Goal: Transaction & Acquisition: Purchase product/service

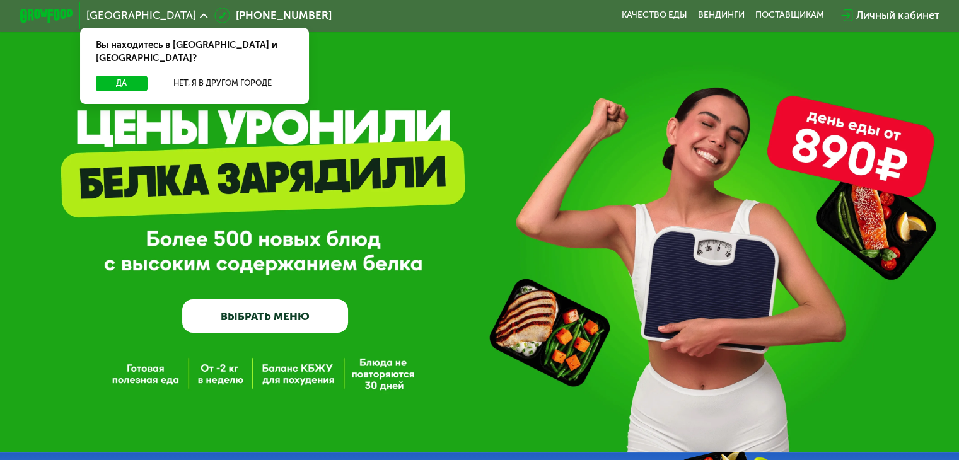
click at [300, 323] on link "ВЫБРАТЬ МЕНЮ" at bounding box center [265, 315] width 166 height 33
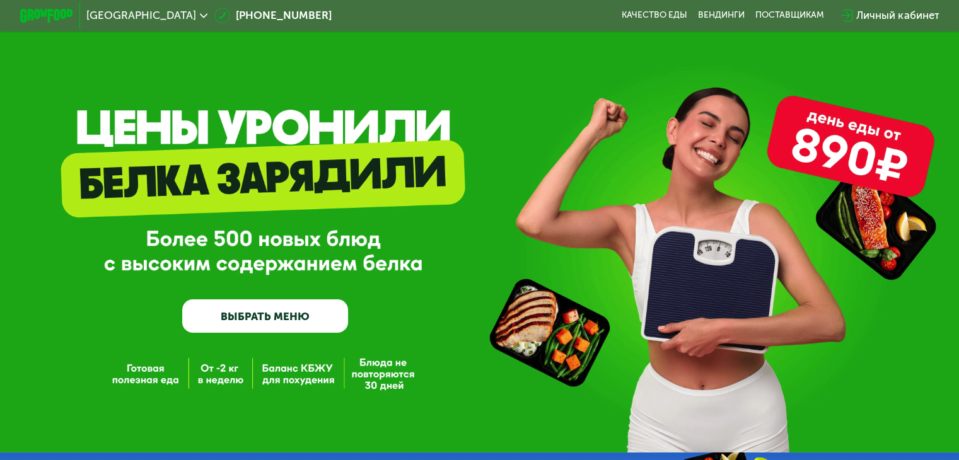
click at [265, 320] on link "ВЫБРАТЬ МЕНЮ" at bounding box center [265, 315] width 166 height 33
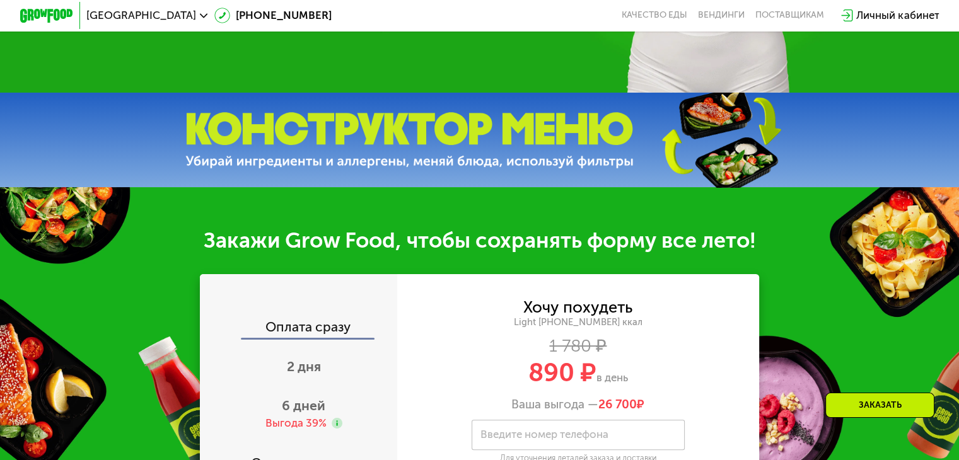
scroll to position [252, 0]
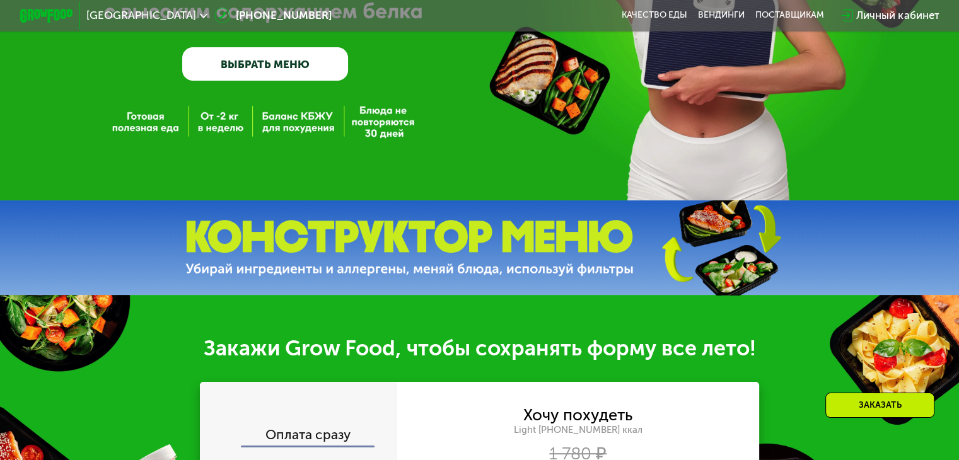
click at [224, 61] on link "ВЫБРАТЬ МЕНЮ" at bounding box center [265, 63] width 166 height 33
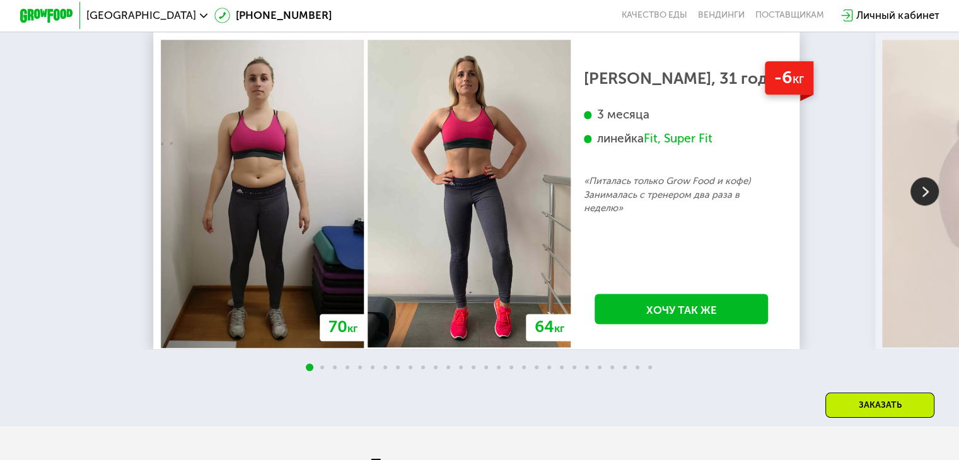
scroll to position [1513, 0]
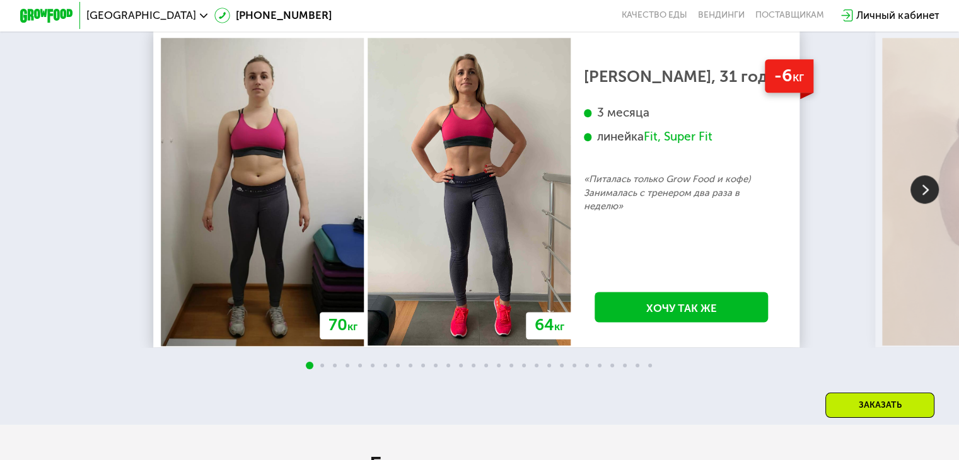
click at [925, 204] on img at bounding box center [924, 189] width 28 height 28
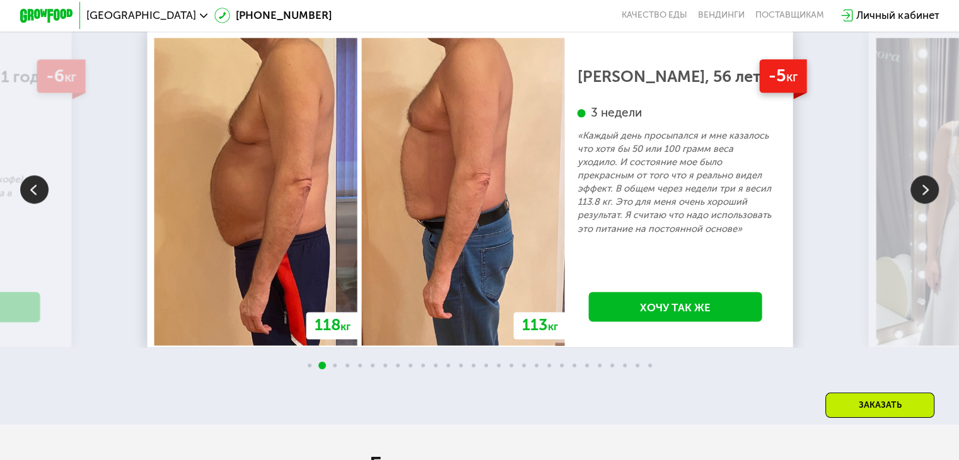
click at [924, 203] on img at bounding box center [924, 189] width 28 height 28
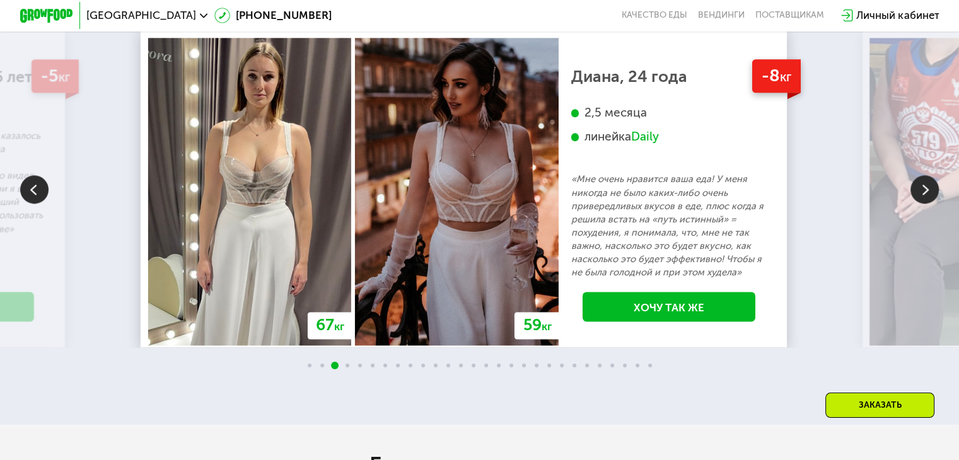
click at [924, 200] on img at bounding box center [924, 189] width 28 height 28
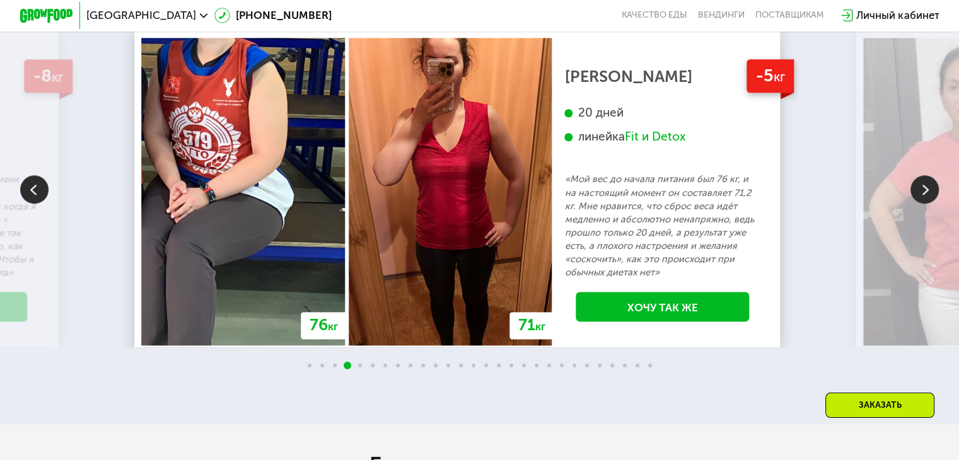
scroll to position [1450, 0]
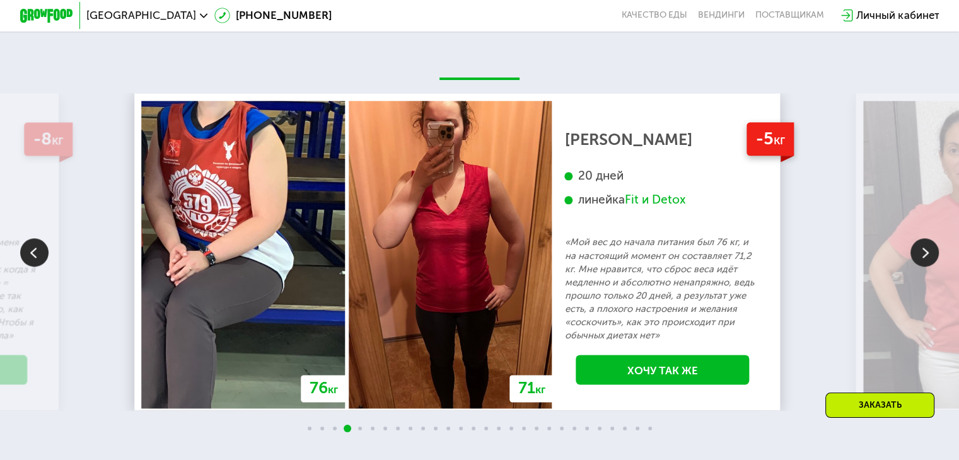
click at [917, 252] on img at bounding box center [924, 252] width 28 height 28
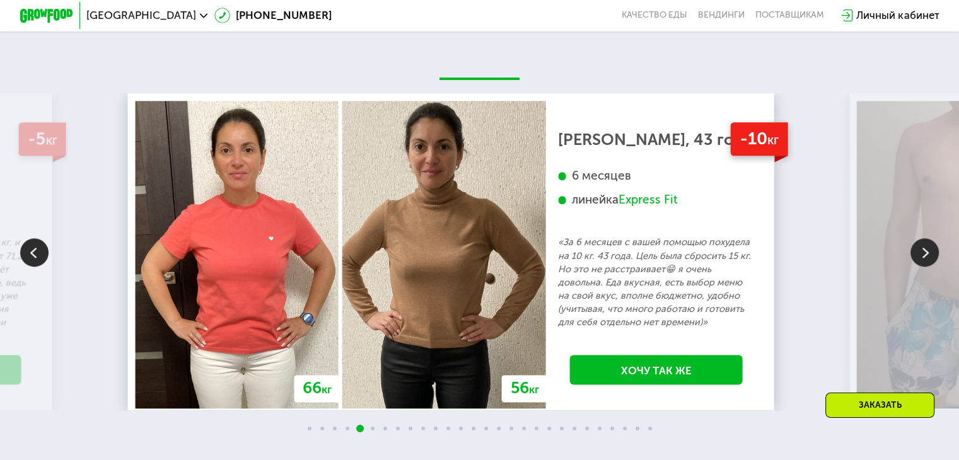
click at [917, 252] on img at bounding box center [924, 252] width 28 height 28
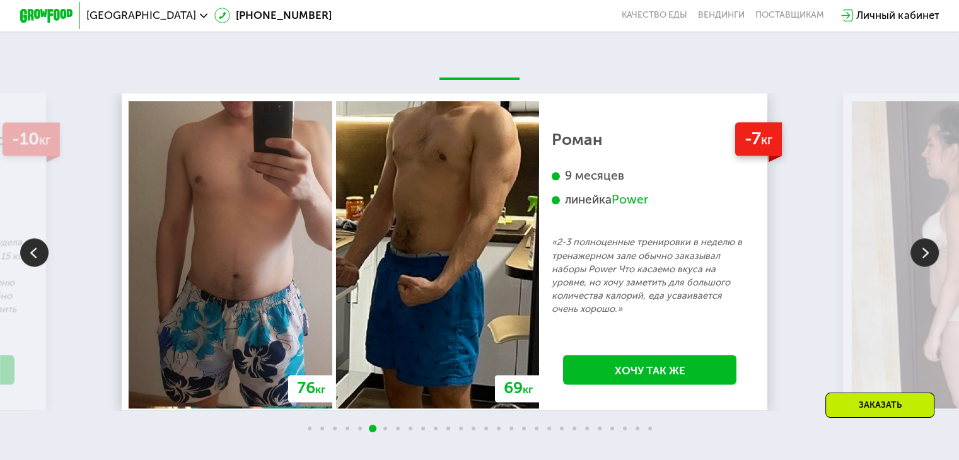
click at [917, 252] on img at bounding box center [924, 252] width 28 height 28
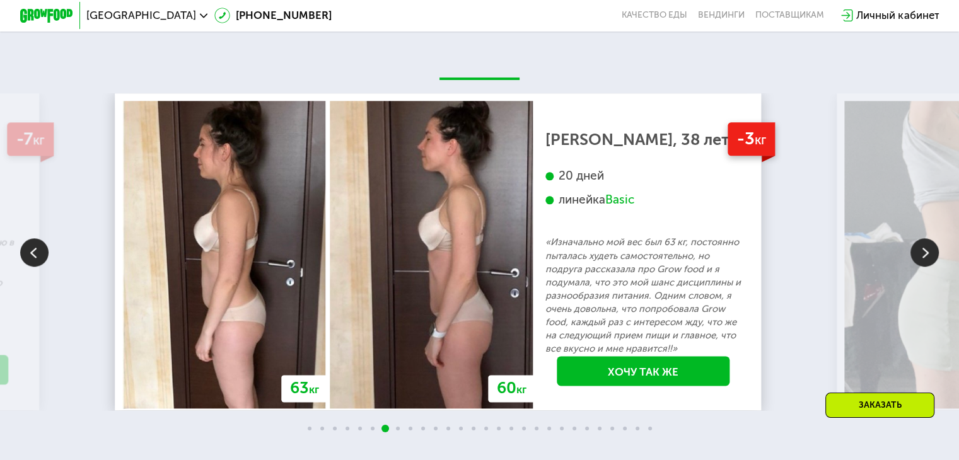
click at [917, 252] on img at bounding box center [924, 252] width 28 height 28
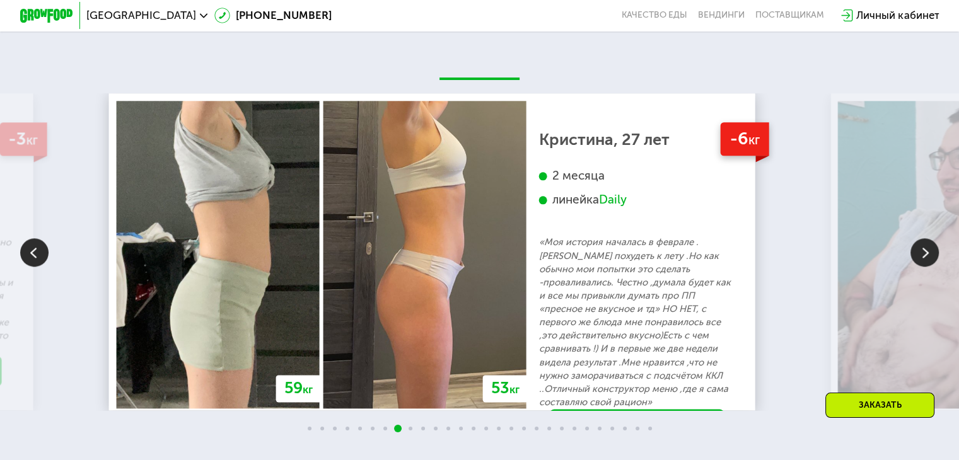
click at [918, 260] on img at bounding box center [924, 252] width 28 height 28
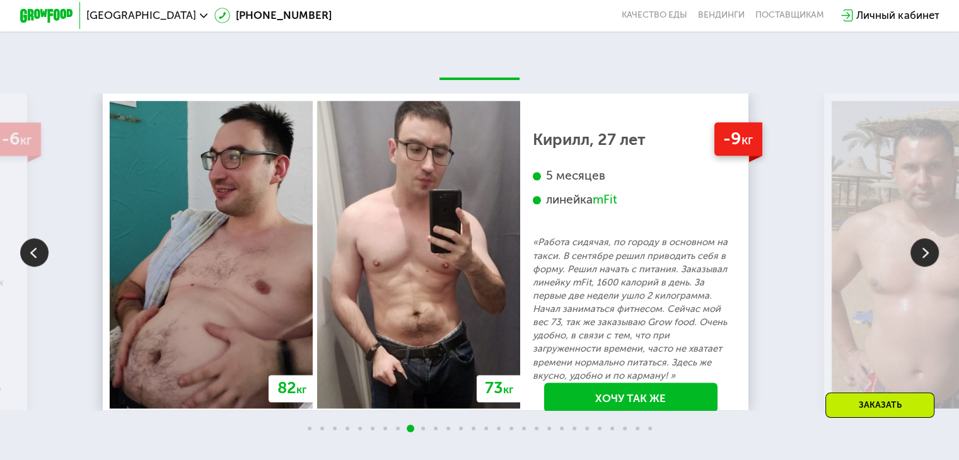
click at [918, 260] on img at bounding box center [924, 252] width 28 height 28
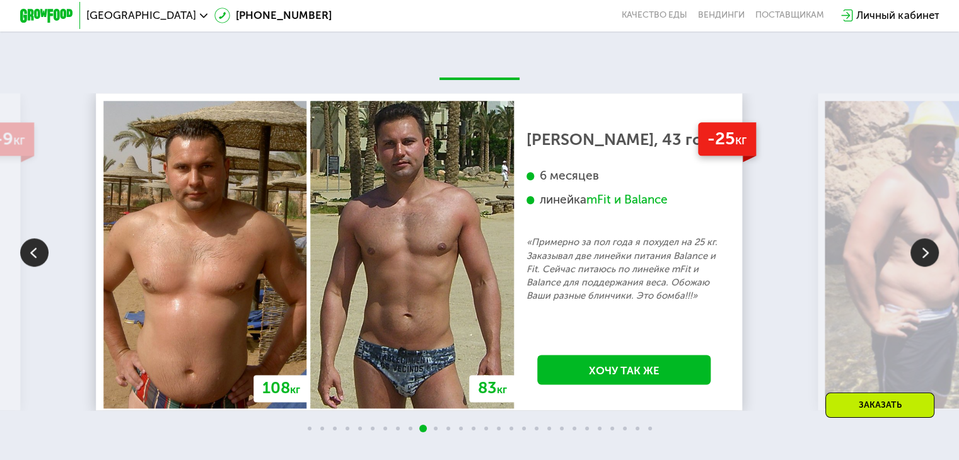
click at [918, 260] on img at bounding box center [924, 252] width 28 height 28
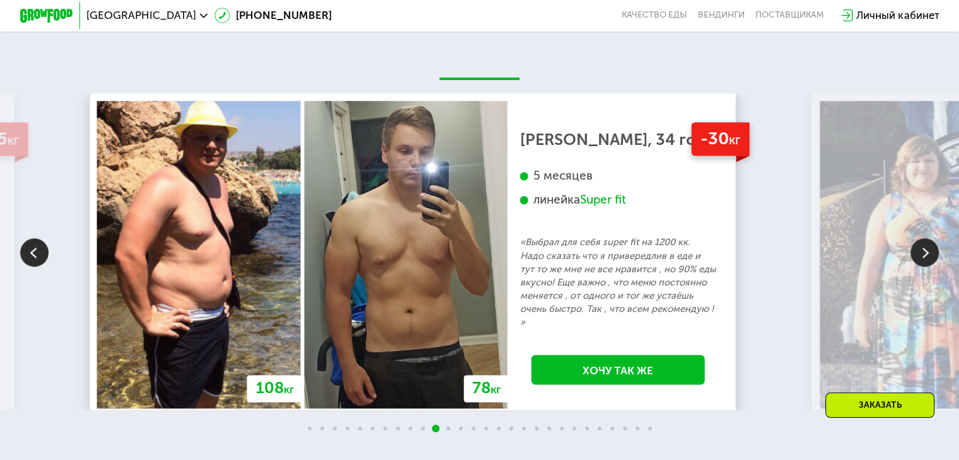
click at [918, 260] on img at bounding box center [924, 252] width 28 height 28
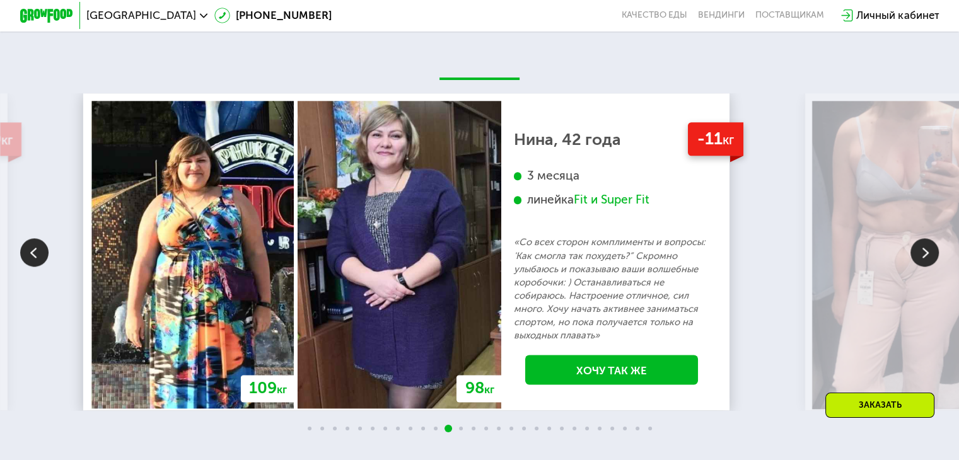
click at [918, 260] on img at bounding box center [924, 252] width 28 height 28
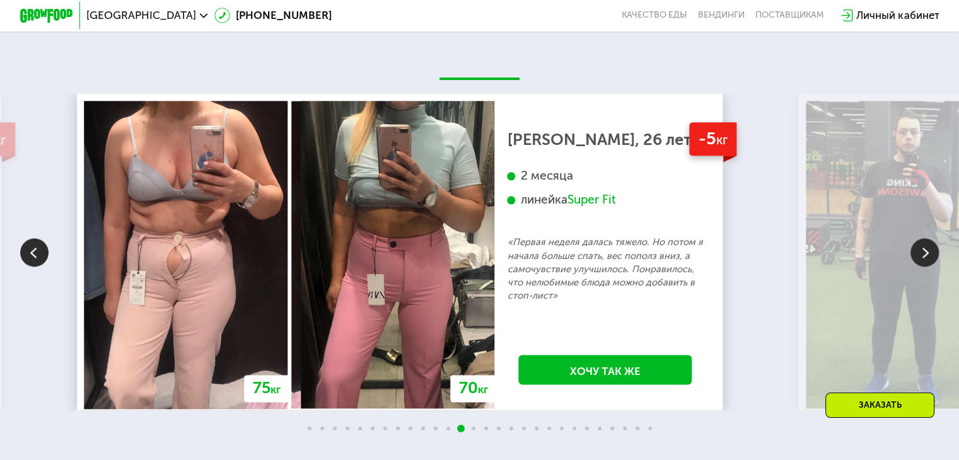
click at [918, 260] on img at bounding box center [924, 252] width 28 height 28
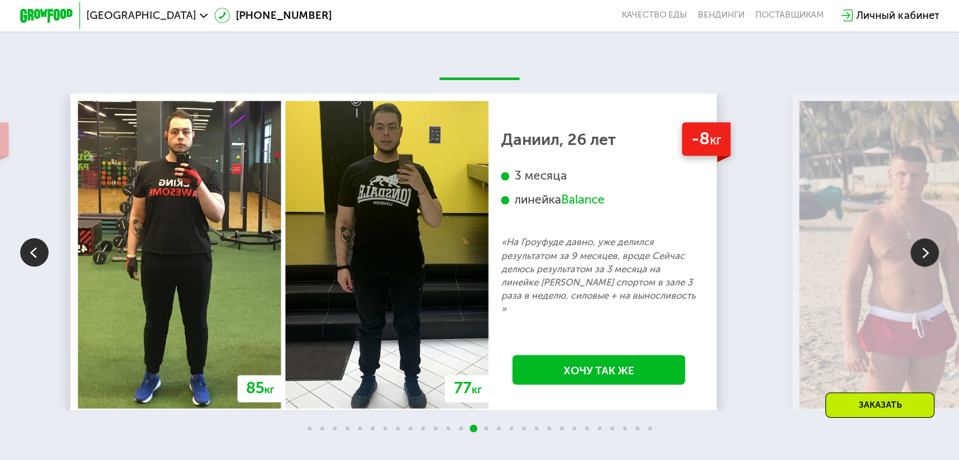
click at [918, 260] on img at bounding box center [924, 252] width 28 height 28
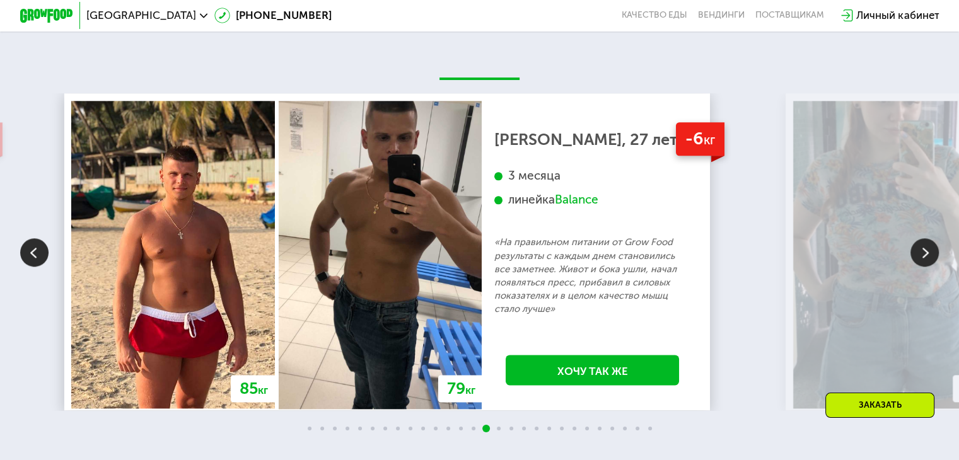
click at [918, 260] on img at bounding box center [924, 252] width 28 height 28
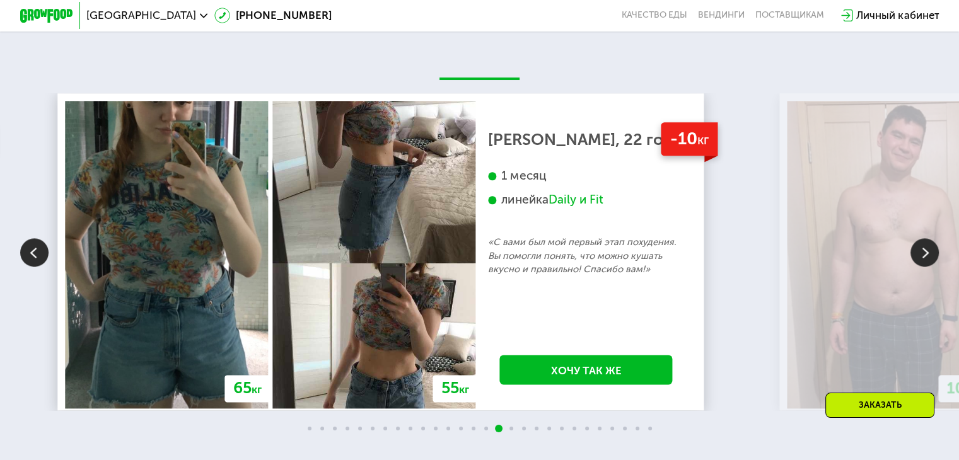
click at [930, 258] on img at bounding box center [924, 252] width 28 height 28
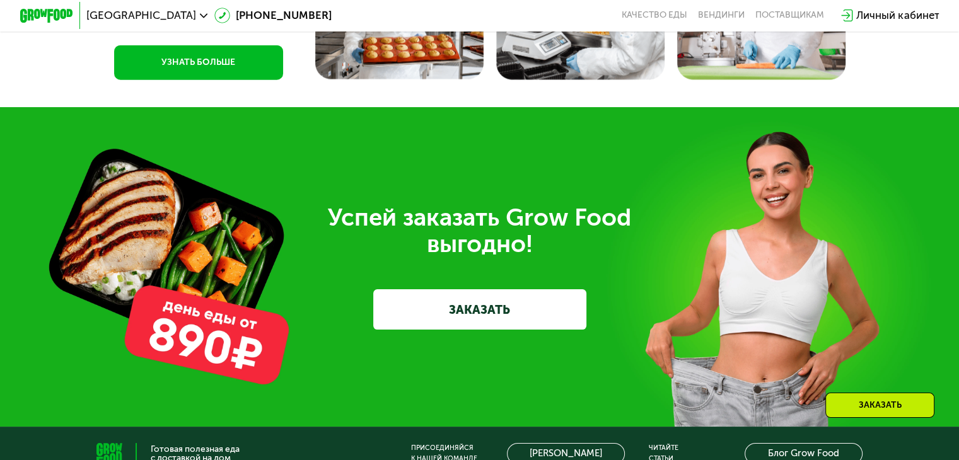
scroll to position [2890, 0]
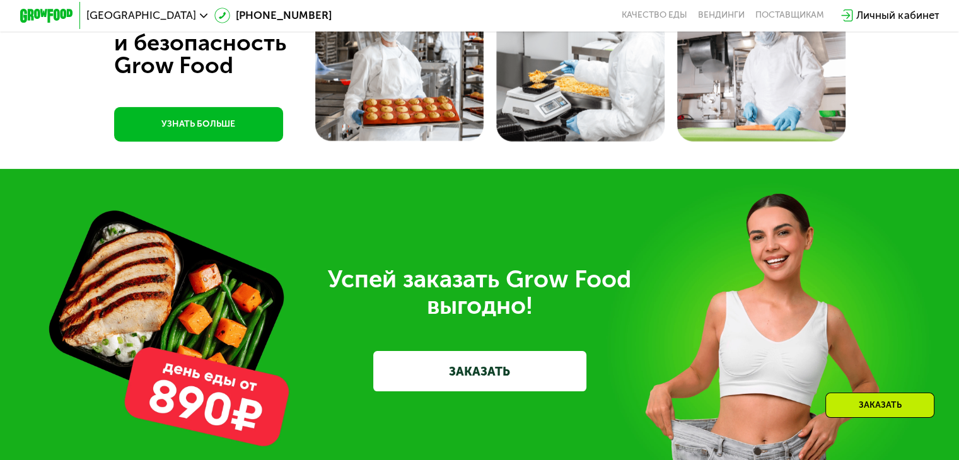
click at [458, 388] on link "ЗАКАЗАТЬ" at bounding box center [479, 371] width 213 height 40
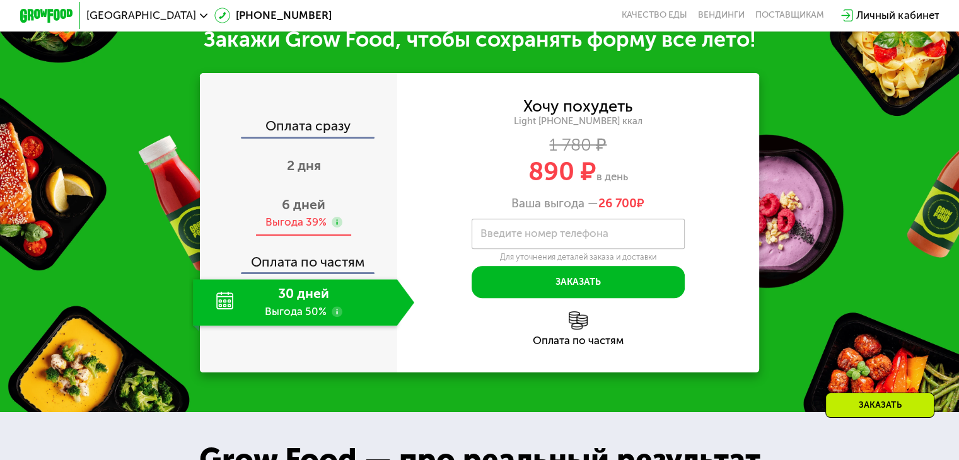
scroll to position [583, 0]
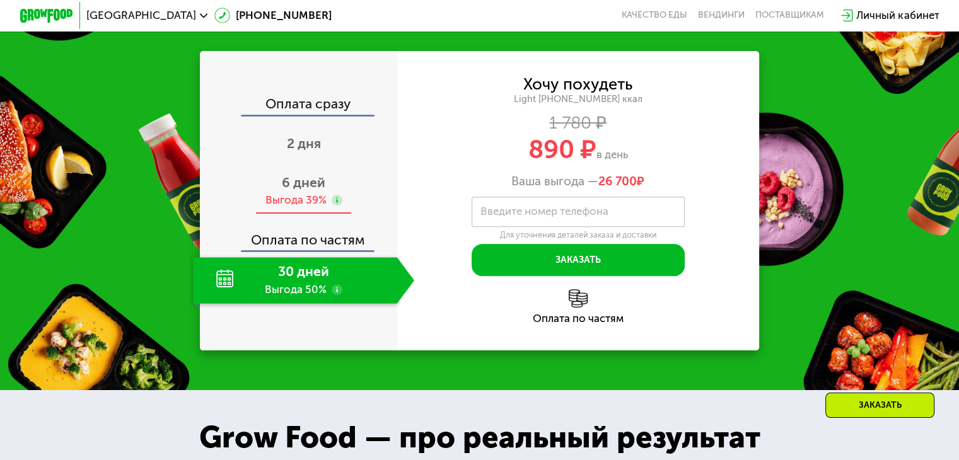
click at [303, 187] on span "6 дней" at bounding box center [303, 183] width 43 height 16
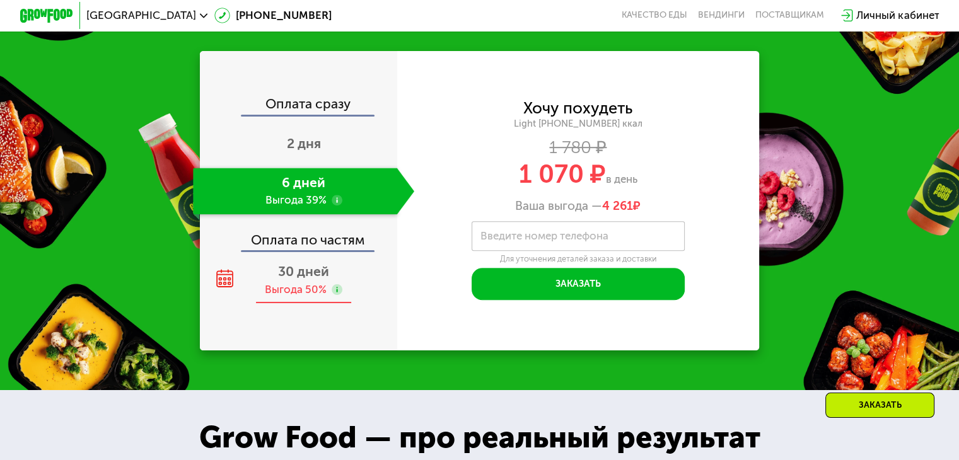
click at [291, 273] on span "30 дней" at bounding box center [303, 271] width 51 height 16
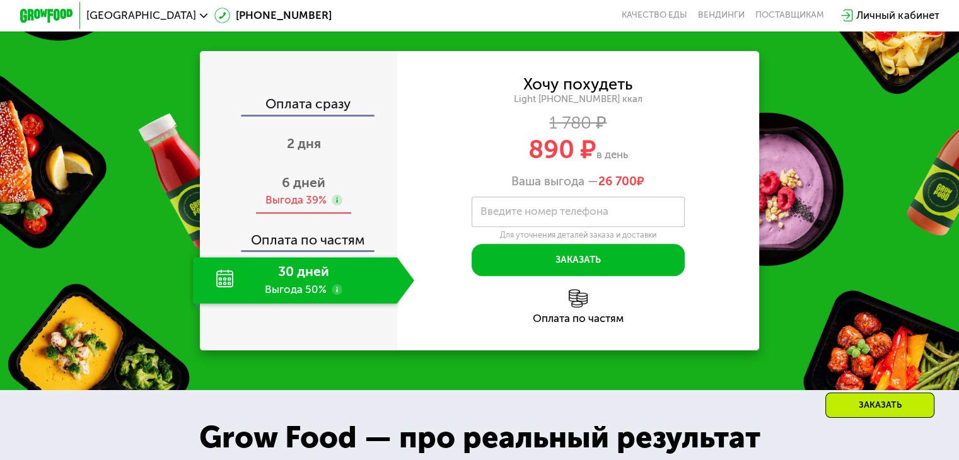
click at [296, 207] on div "Выгода 39%" at bounding box center [295, 200] width 61 height 14
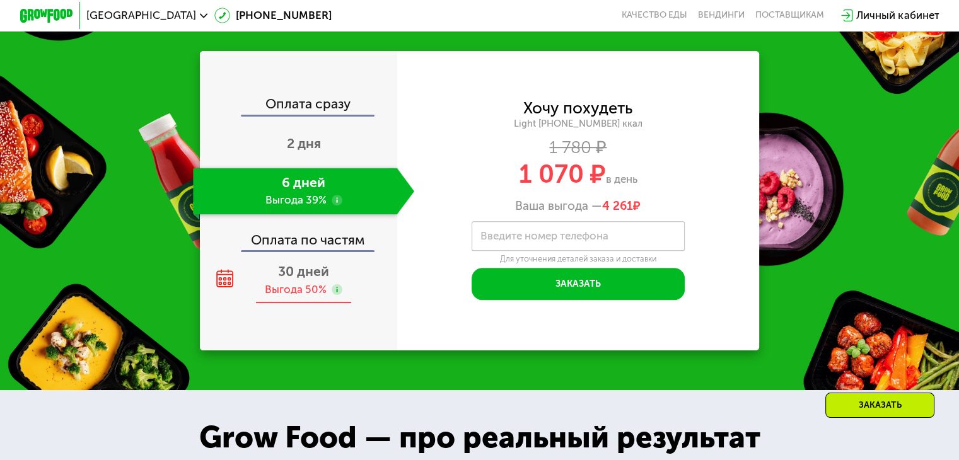
click at [296, 276] on span "30 дней" at bounding box center [303, 271] width 51 height 16
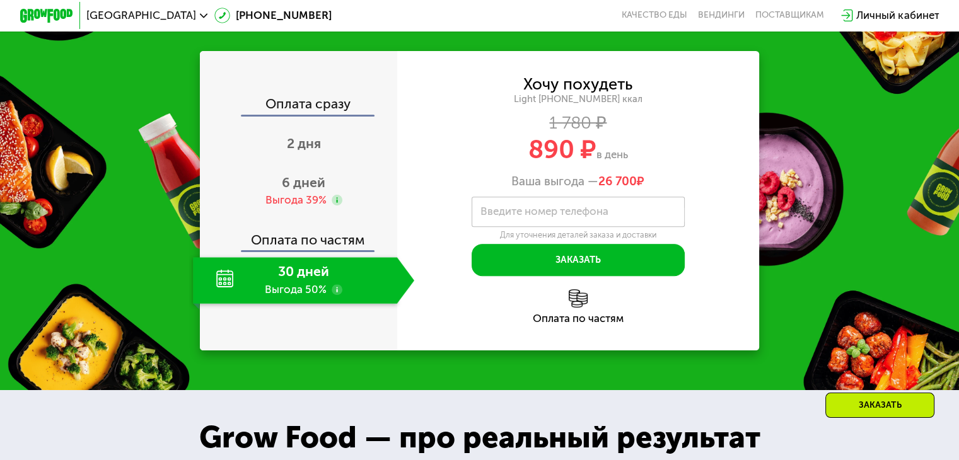
scroll to position [520, 0]
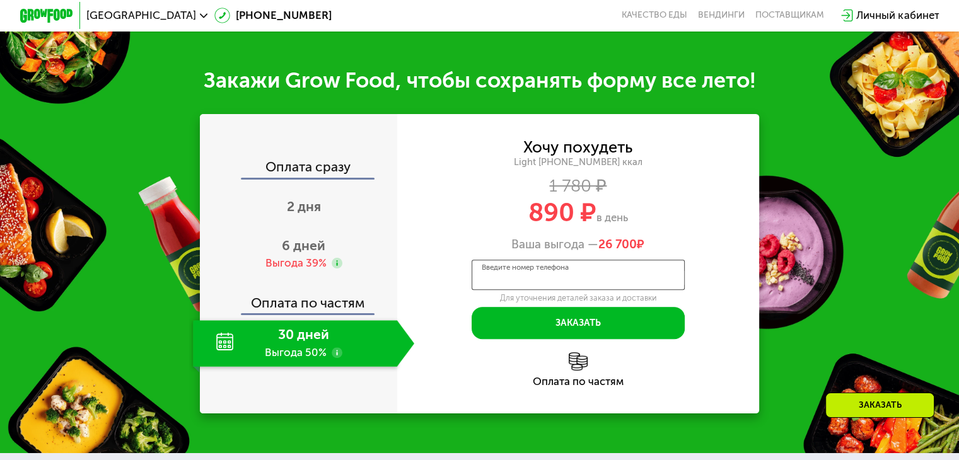
click at [539, 290] on input "Введите номер телефона" at bounding box center [577, 275] width 213 height 30
click at [700, 193] on div "1 780 ₽" at bounding box center [578, 185] width 362 height 14
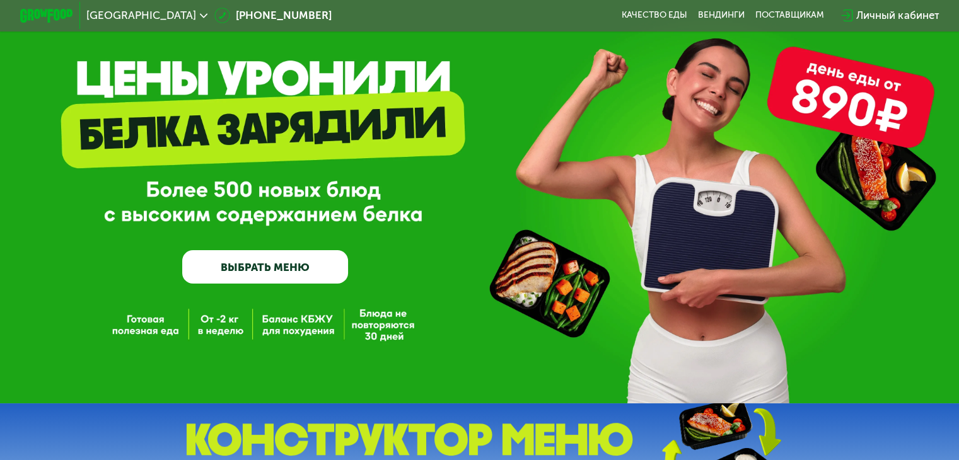
scroll to position [16, 0]
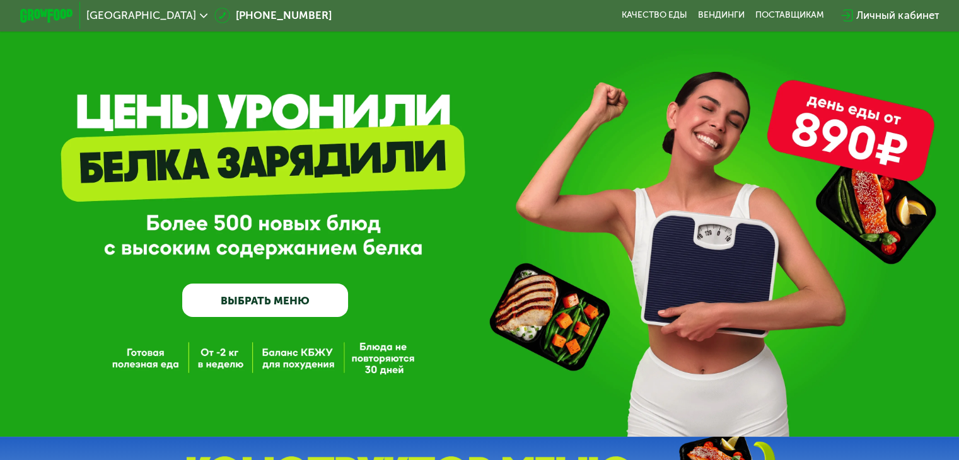
click at [282, 304] on link "ВЫБРАТЬ МЕНЮ" at bounding box center [265, 300] width 166 height 33
click at [287, 299] on link "ВЫБРАТЬ МЕНЮ" at bounding box center [265, 300] width 166 height 33
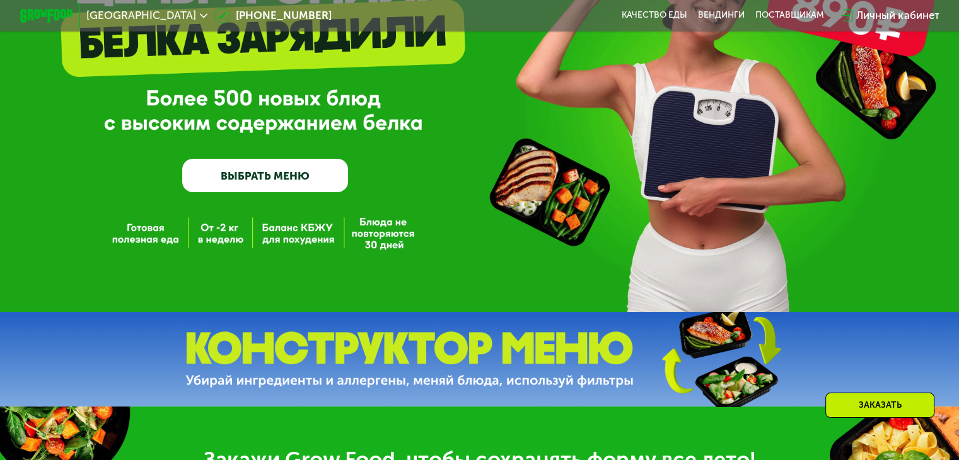
scroll to position [142, 0]
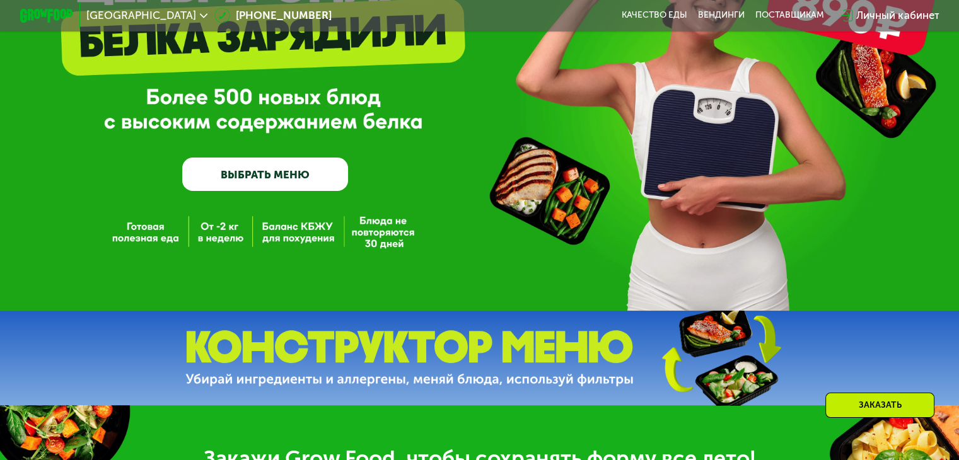
click at [380, 309] on div "GrowFood — доставка правильного питания ВЫБРАТЬ МЕНЮ" at bounding box center [479, 84] width 959 height 453
click at [311, 183] on link "ВЫБРАТЬ МЕНЮ" at bounding box center [265, 174] width 166 height 33
click at [316, 180] on link "ВЫБРАТЬ МЕНЮ" at bounding box center [265, 174] width 166 height 33
click at [408, 347] on img at bounding box center [409, 358] width 448 height 56
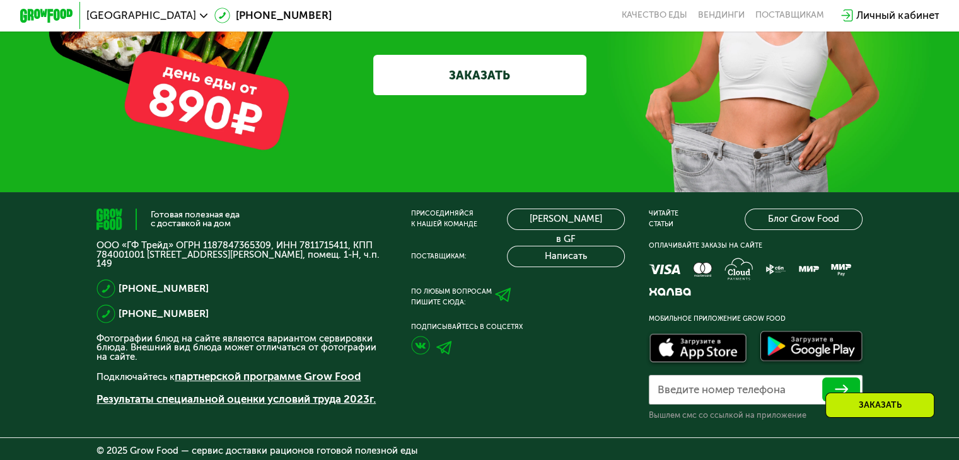
scroll to position [3268, 0]
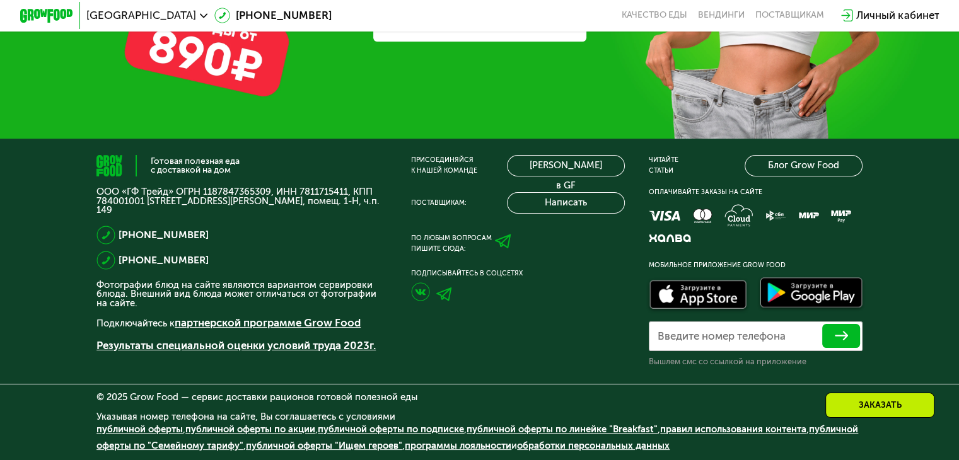
click at [88, 18] on span "[GEOGRAPHIC_DATA]" at bounding box center [141, 15] width 110 height 11
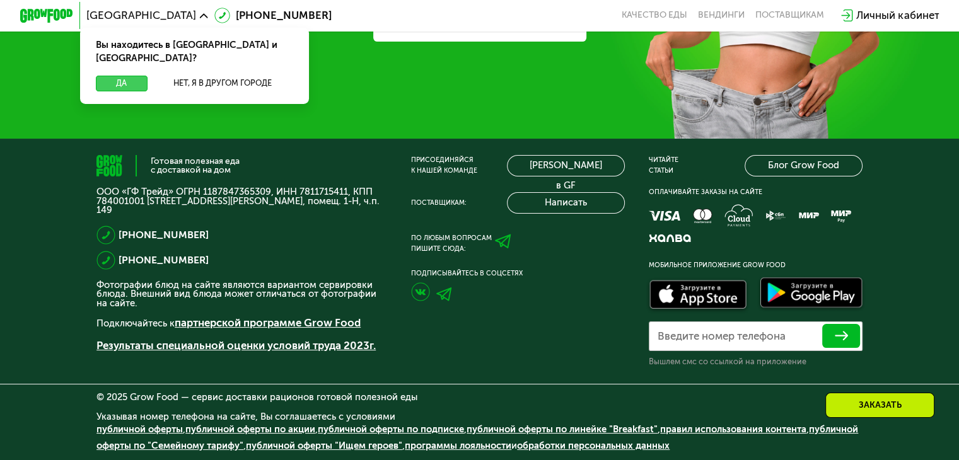
click at [116, 76] on button "Да" at bounding box center [121, 84] width 51 height 16
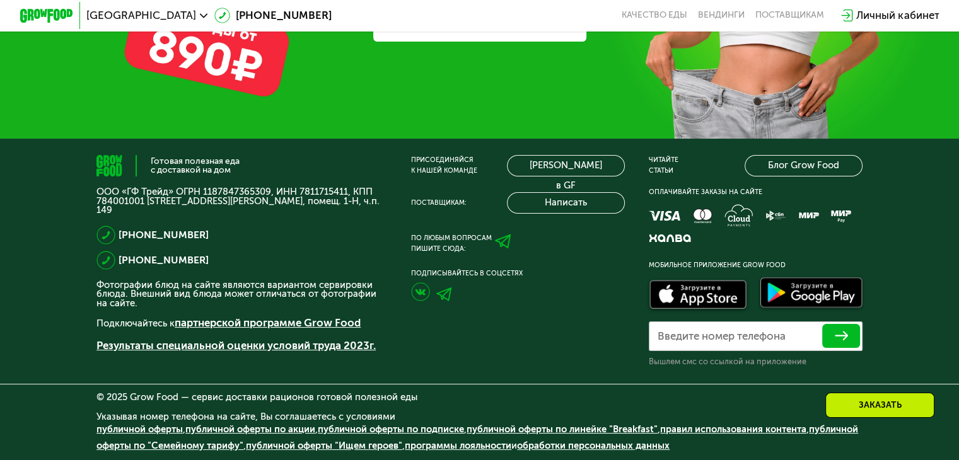
click at [40, 20] on img at bounding box center [46, 16] width 53 height 14
click at [58, 11] on img at bounding box center [46, 16] width 53 height 14
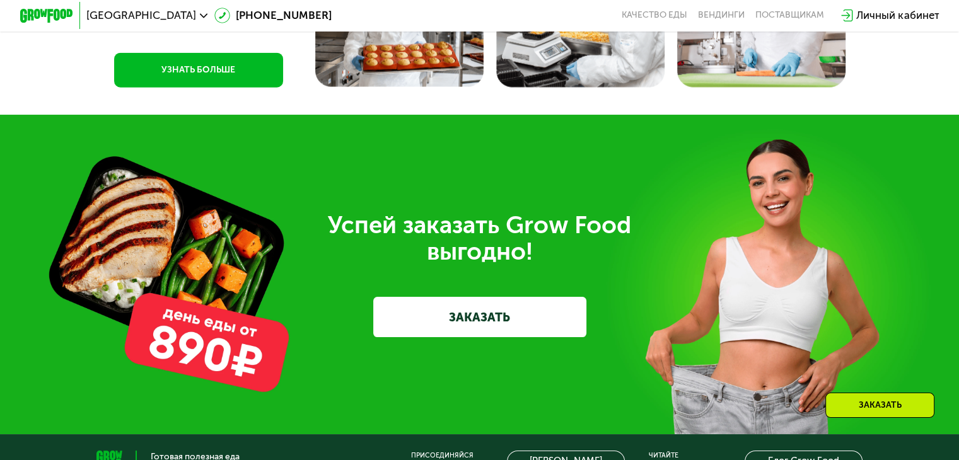
scroll to position [2953, 0]
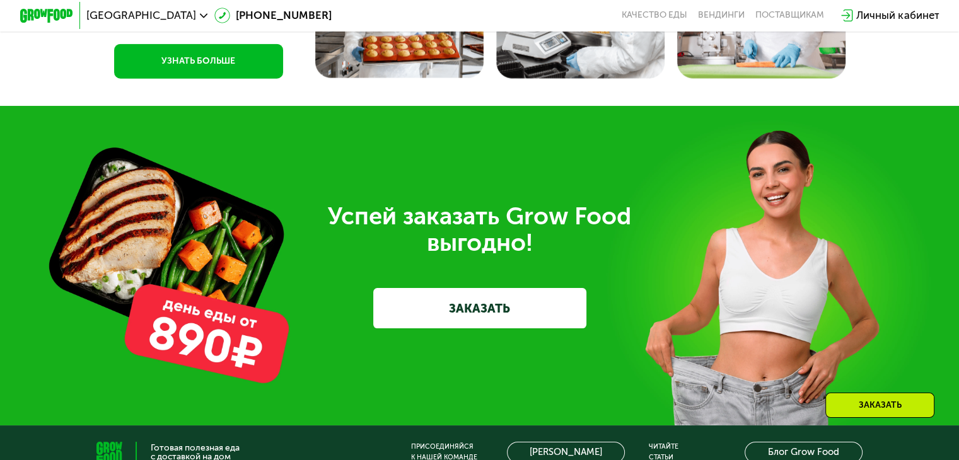
click at [453, 328] on link "ЗАКАЗАТЬ" at bounding box center [479, 308] width 213 height 40
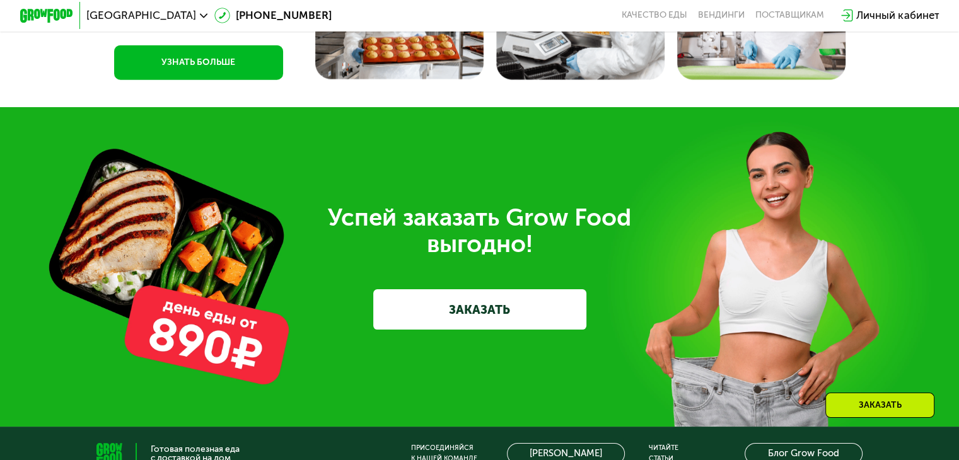
click at [466, 329] on link "ЗАКАЗАТЬ" at bounding box center [479, 309] width 213 height 40
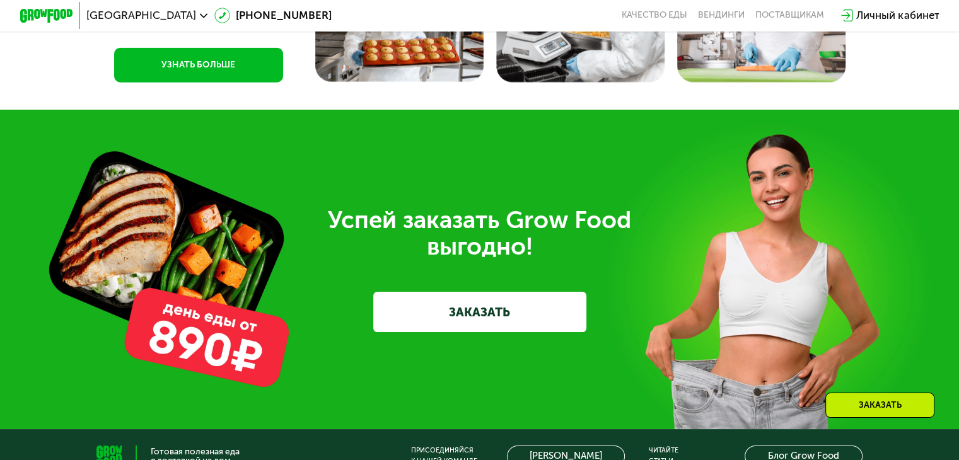
click at [473, 329] on link "ЗАКАЗАТЬ" at bounding box center [479, 312] width 213 height 40
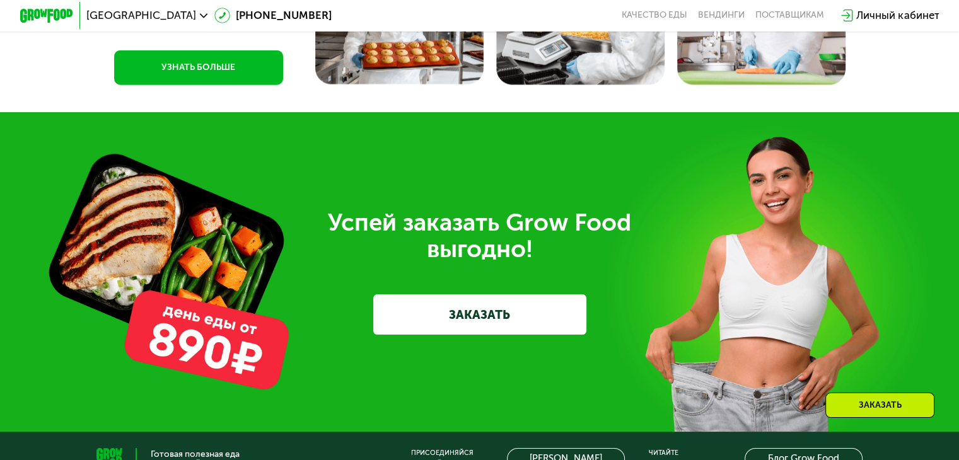
click at [490, 334] on link "ЗАКАЗАТЬ" at bounding box center [479, 314] width 213 height 40
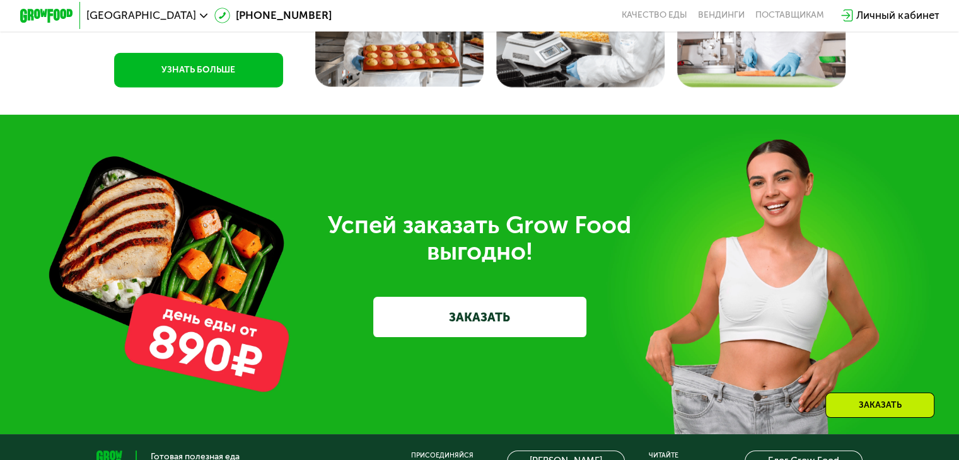
click at [490, 337] on link "ЗАКАЗАТЬ" at bounding box center [479, 317] width 213 height 40
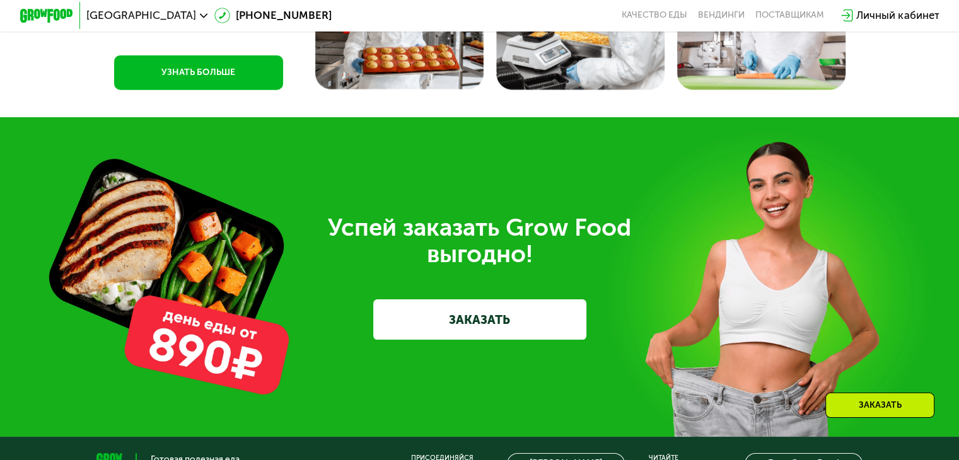
click at [490, 338] on link "ЗАКАЗАТЬ" at bounding box center [479, 319] width 213 height 40
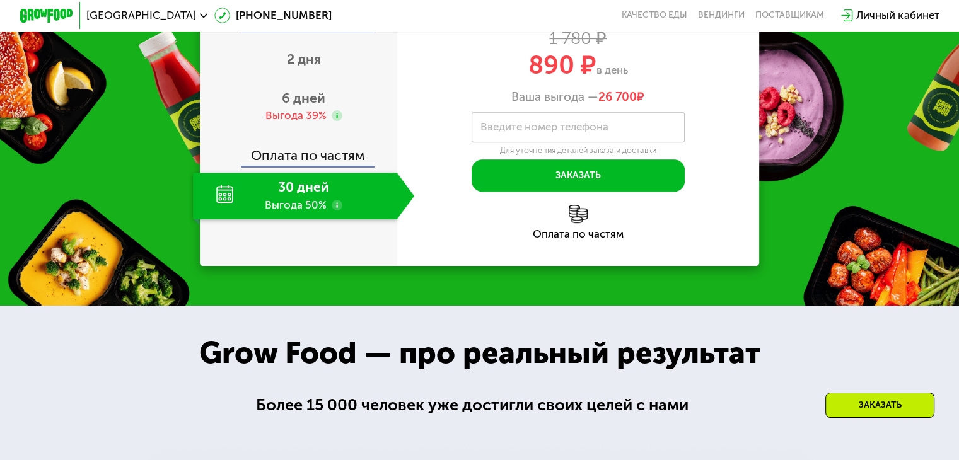
scroll to position [520, 0]
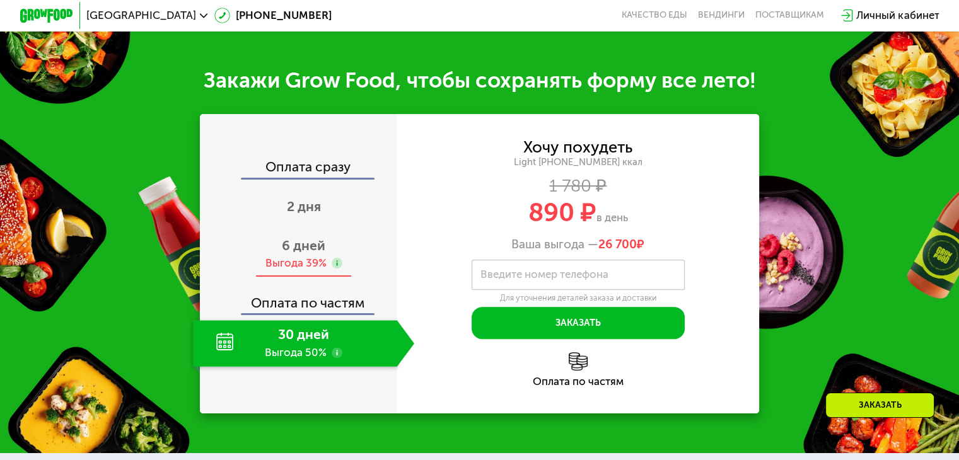
click at [313, 253] on span "6 дней" at bounding box center [303, 246] width 43 height 16
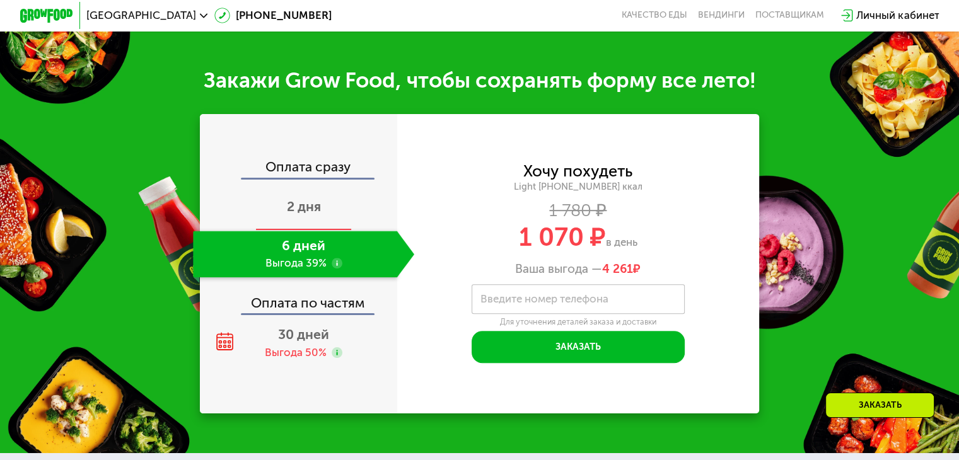
click at [312, 210] on span "2 дня" at bounding box center [304, 207] width 34 height 16
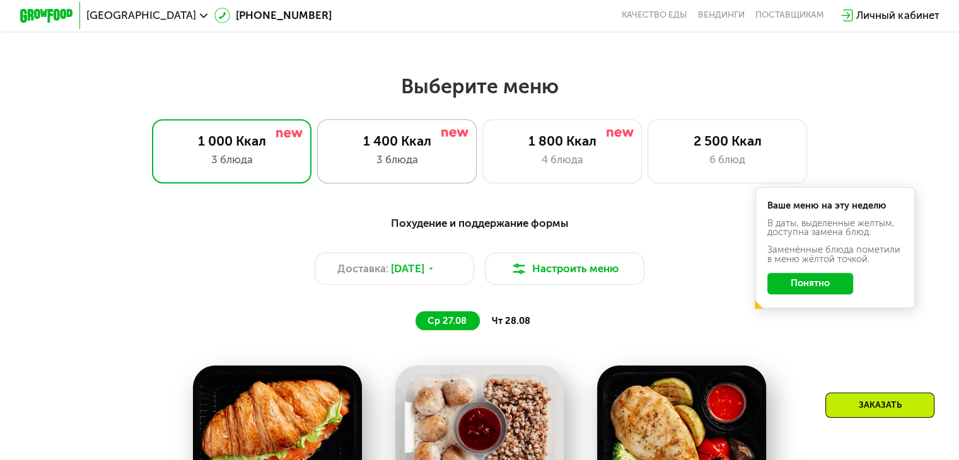
click at [388, 163] on div "3 блюда" at bounding box center [397, 160] width 132 height 16
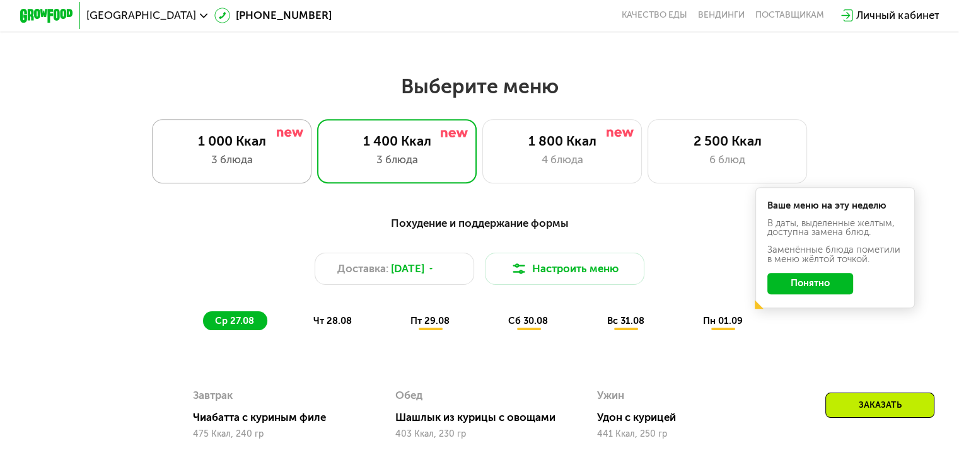
click at [275, 159] on div "3 блюда" at bounding box center [232, 160] width 132 height 16
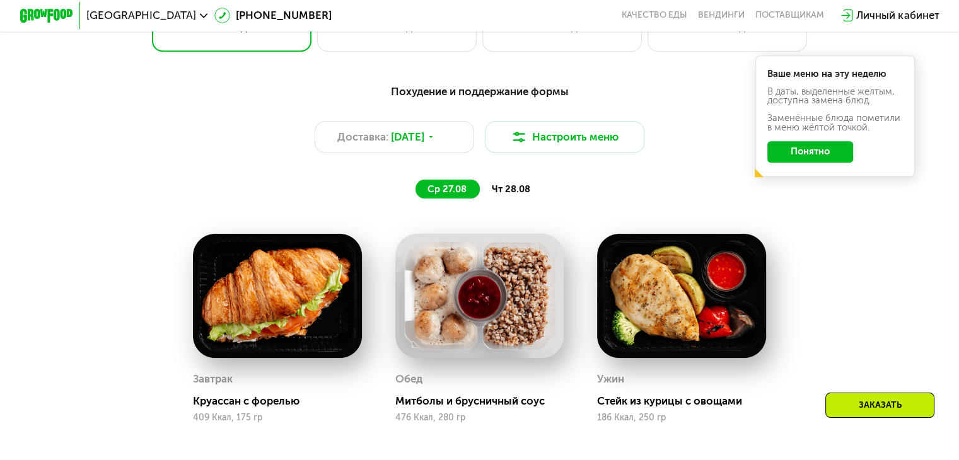
scroll to position [583, 0]
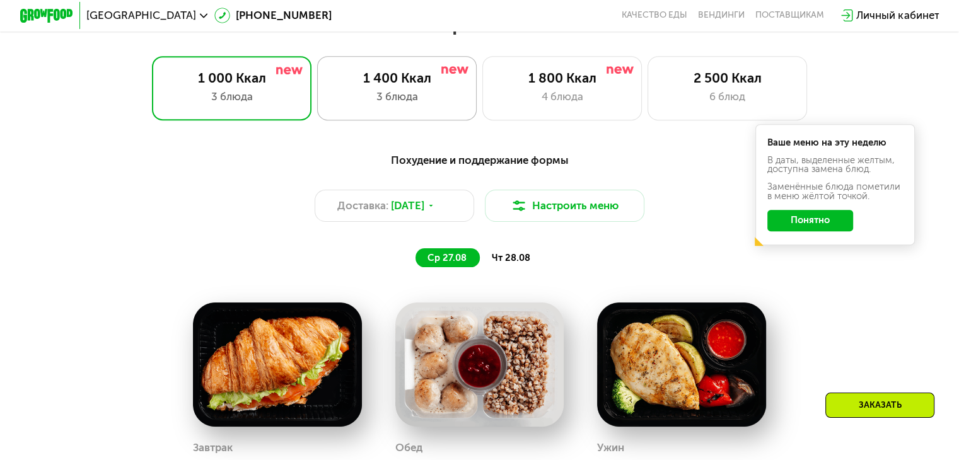
click at [391, 105] on div "3 блюда" at bounding box center [397, 97] width 132 height 16
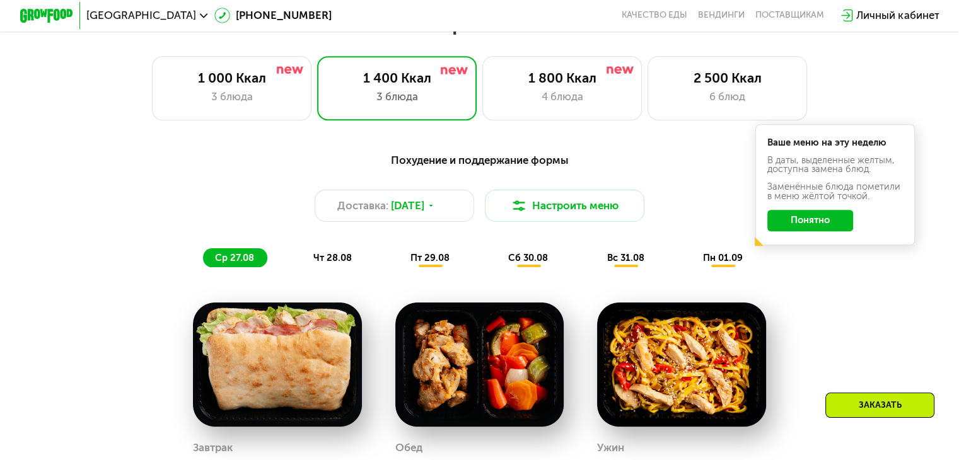
click at [334, 263] on span "чт 28.08" at bounding box center [332, 257] width 38 height 11
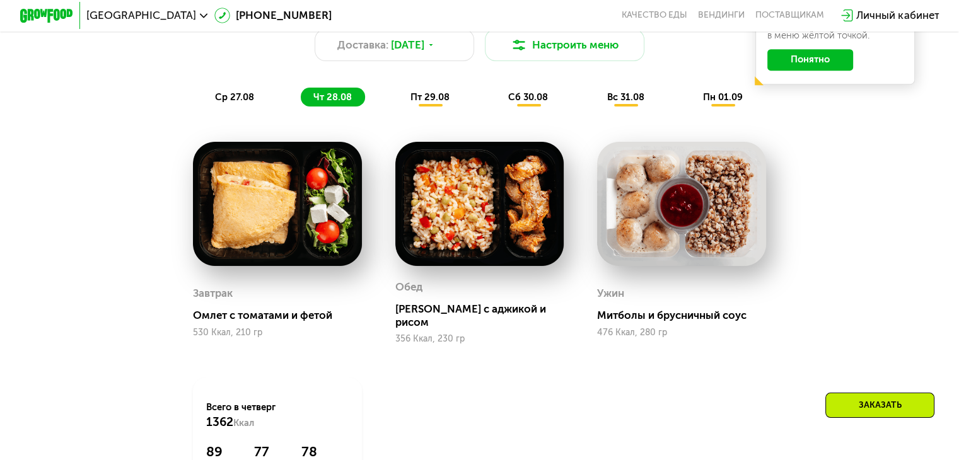
scroll to position [709, 0]
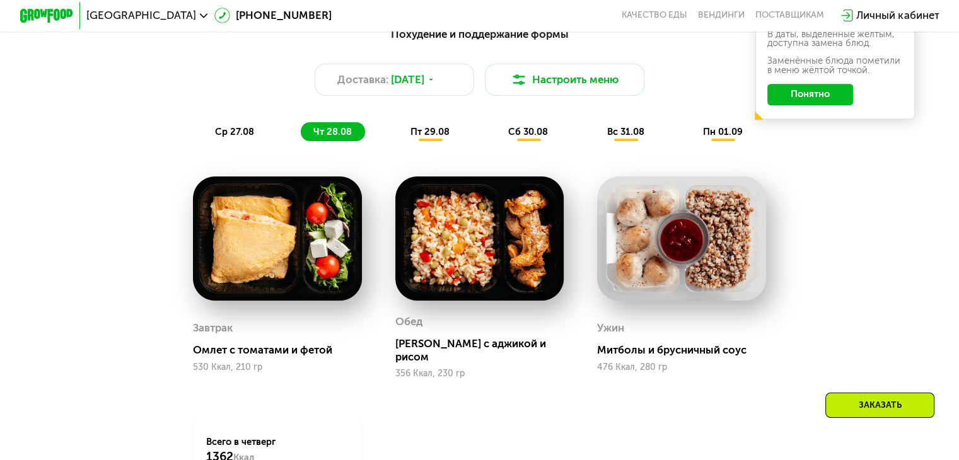
click at [424, 137] on span "пт 29.08" at bounding box center [429, 131] width 39 height 11
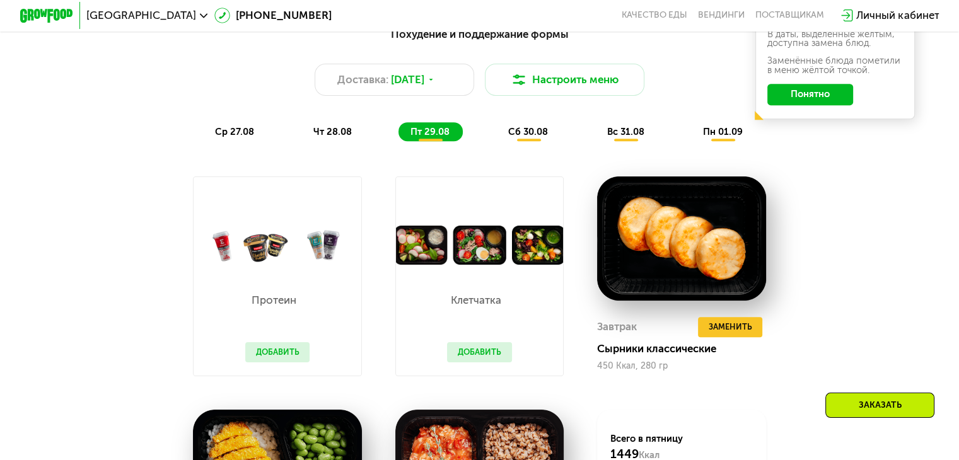
click at [328, 137] on span "чт 28.08" at bounding box center [332, 131] width 38 height 11
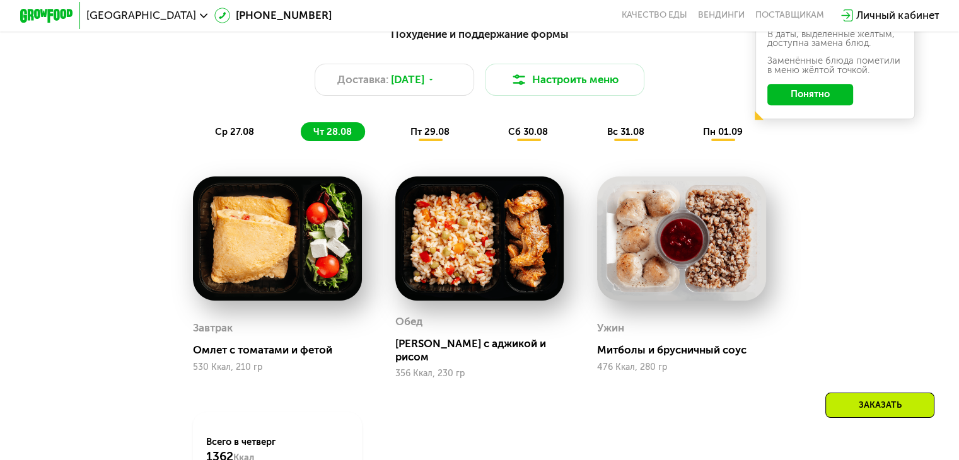
click at [274, 136] on div "ср 27.08 чт 28.08 пт 29.08 сб 30.08 вс 31.08 пн 01.09" at bounding box center [479, 131] width 553 height 19
click at [238, 137] on span "ср 27.08" at bounding box center [234, 131] width 39 height 11
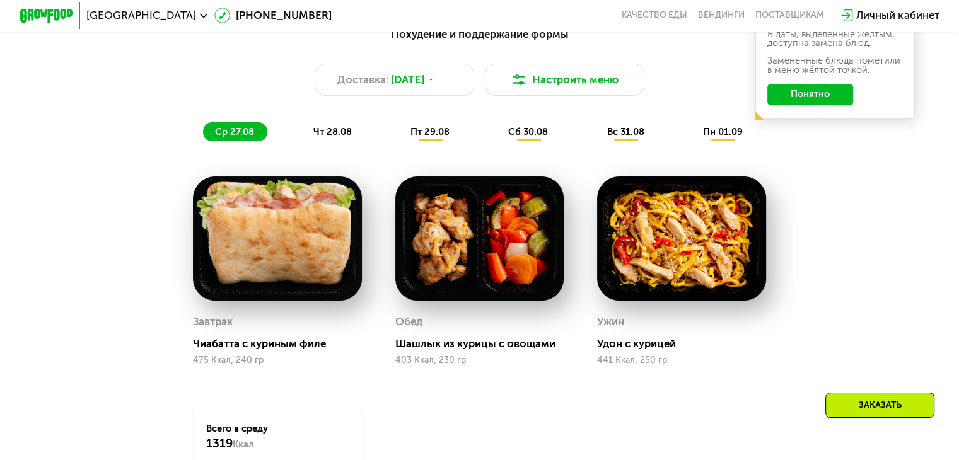
click at [338, 137] on span "чт 28.08" at bounding box center [332, 131] width 38 height 11
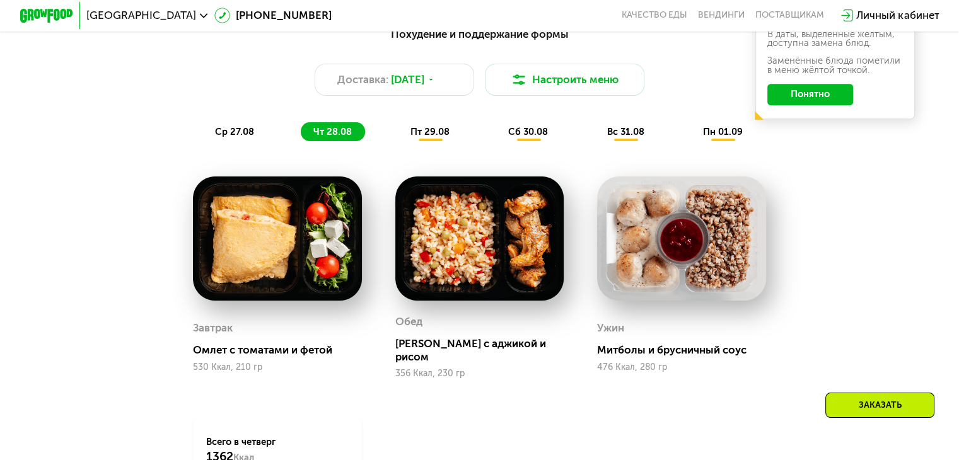
click at [431, 137] on span "пт 29.08" at bounding box center [429, 131] width 39 height 11
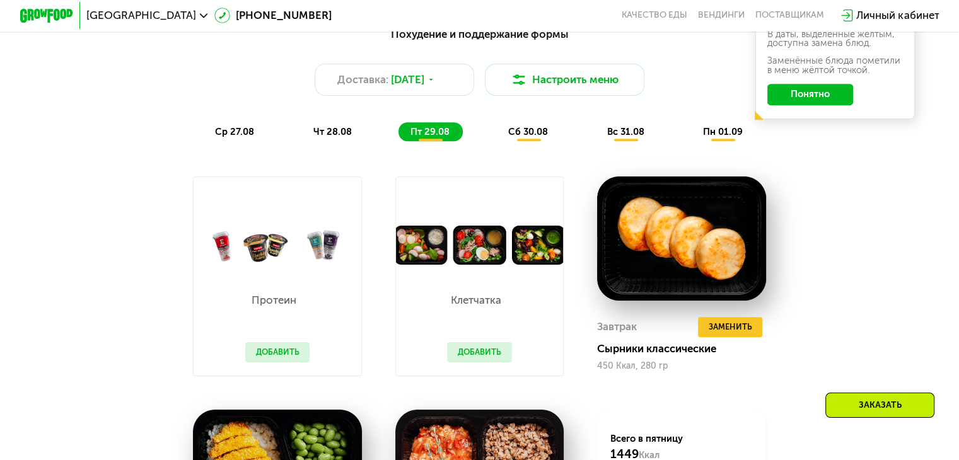
scroll to position [583, 0]
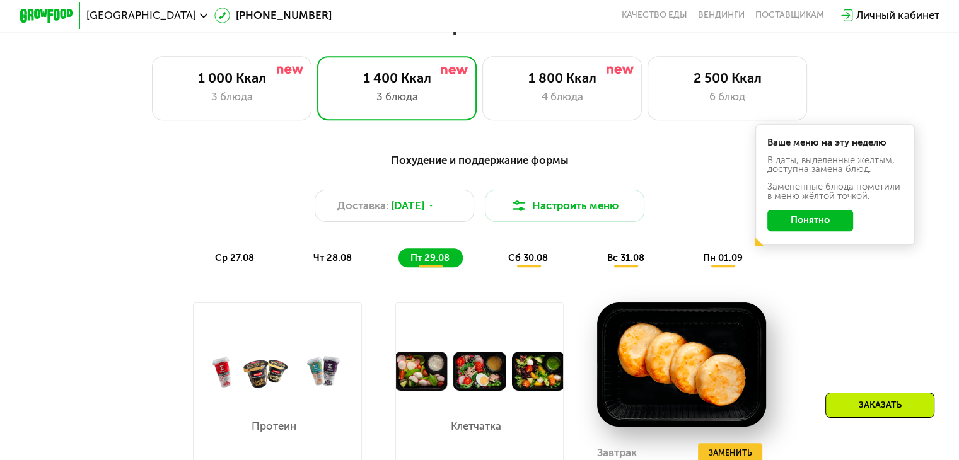
click at [544, 261] on span "сб 30.08" at bounding box center [528, 257] width 40 height 11
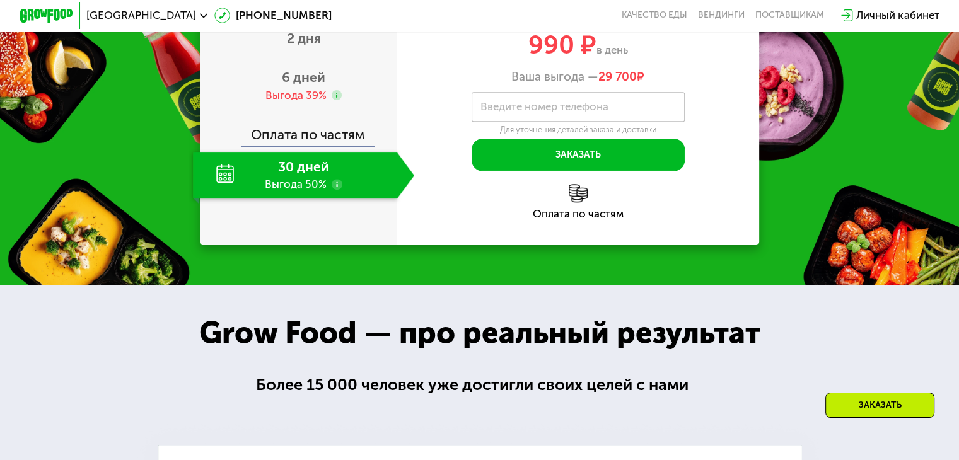
scroll to position [1402, 0]
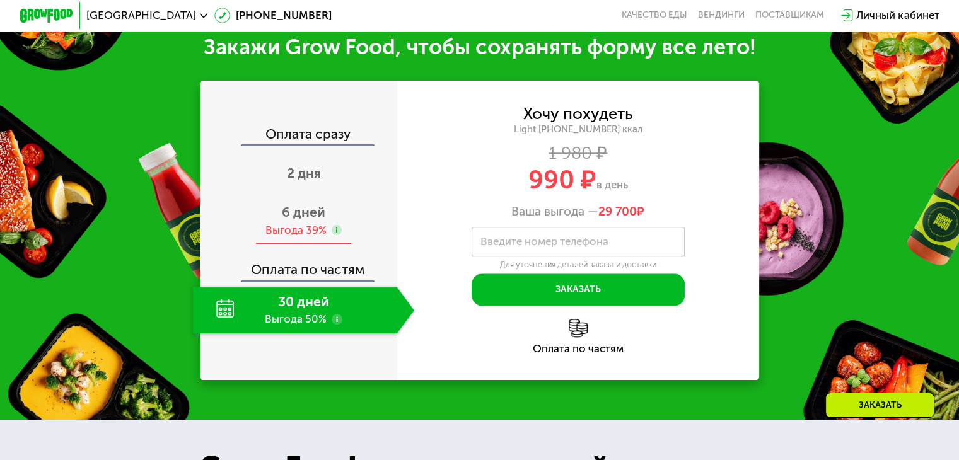
click at [281, 238] on div "Выгода 39%" at bounding box center [295, 230] width 61 height 14
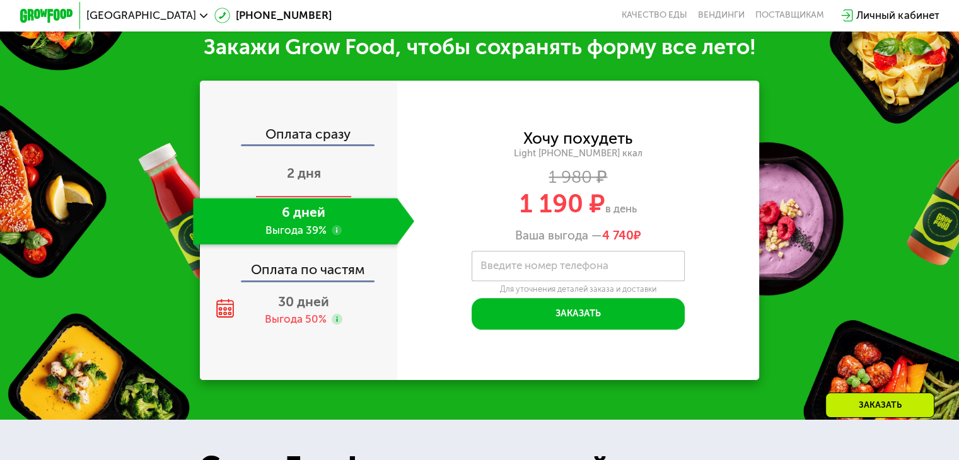
click at [311, 198] on div "2 дня" at bounding box center [303, 174] width 221 height 47
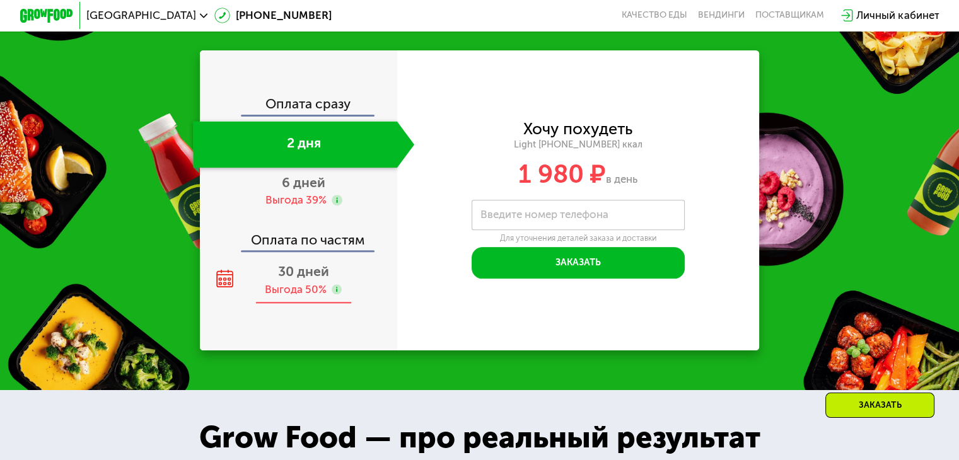
click at [323, 279] on span "30 дней" at bounding box center [303, 271] width 51 height 16
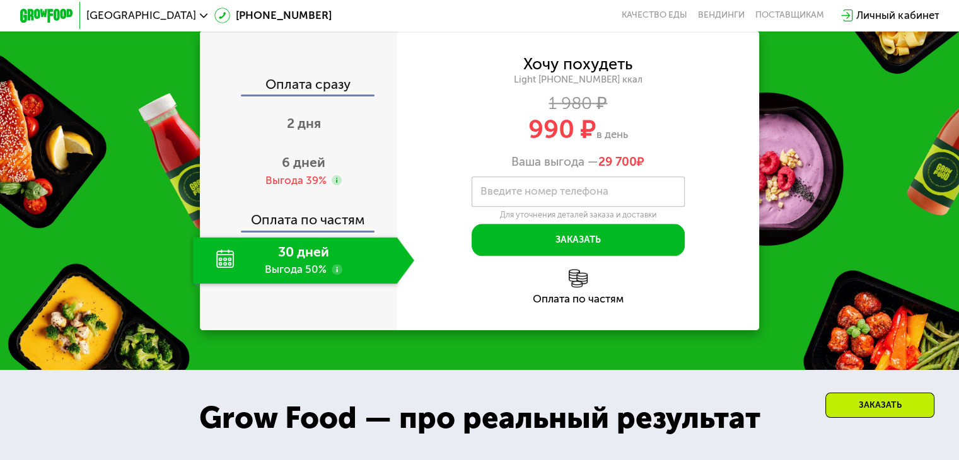
scroll to position [1339, 0]
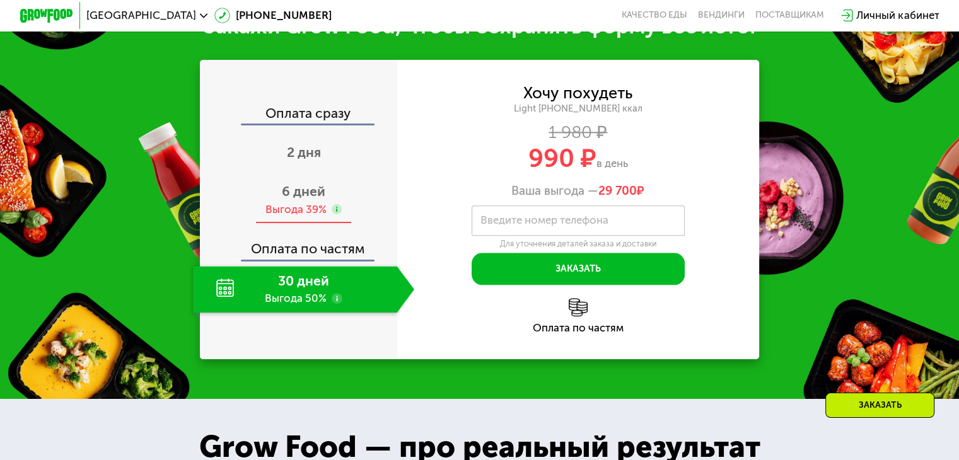
click at [314, 217] on div "Выгода 39%" at bounding box center [295, 209] width 61 height 14
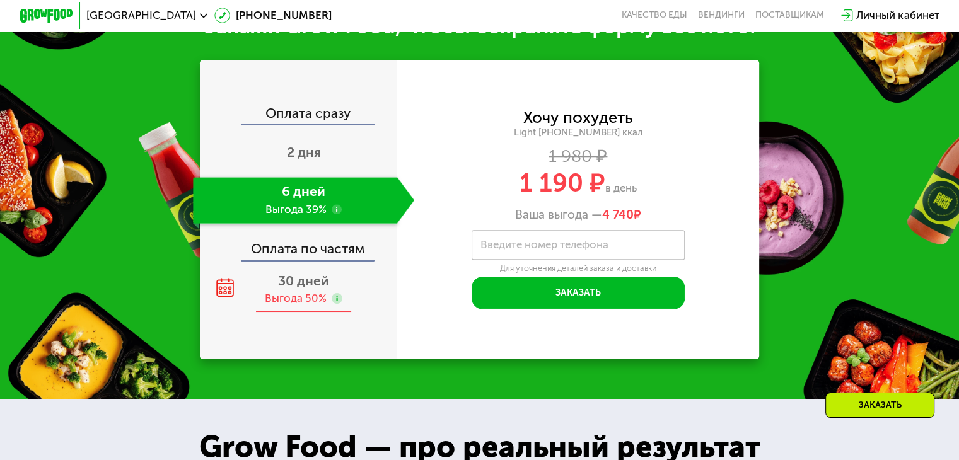
click at [283, 306] on div "Выгода 50%" at bounding box center [296, 298] width 62 height 14
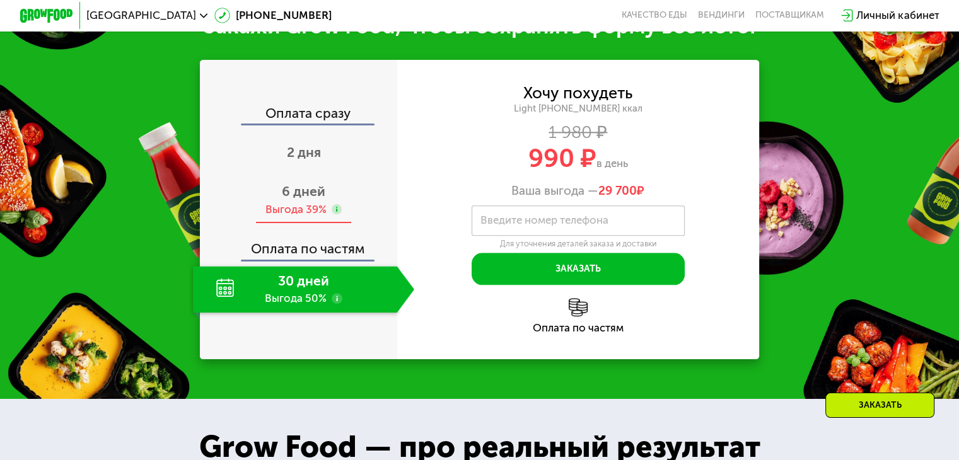
click at [303, 217] on div "Выгода 39%" at bounding box center [295, 209] width 61 height 14
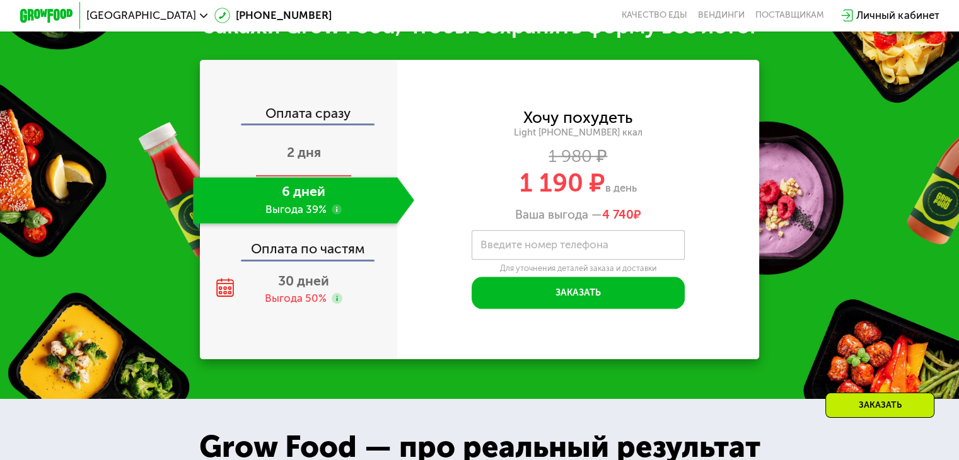
click at [308, 173] on div "2 дня" at bounding box center [303, 153] width 221 height 47
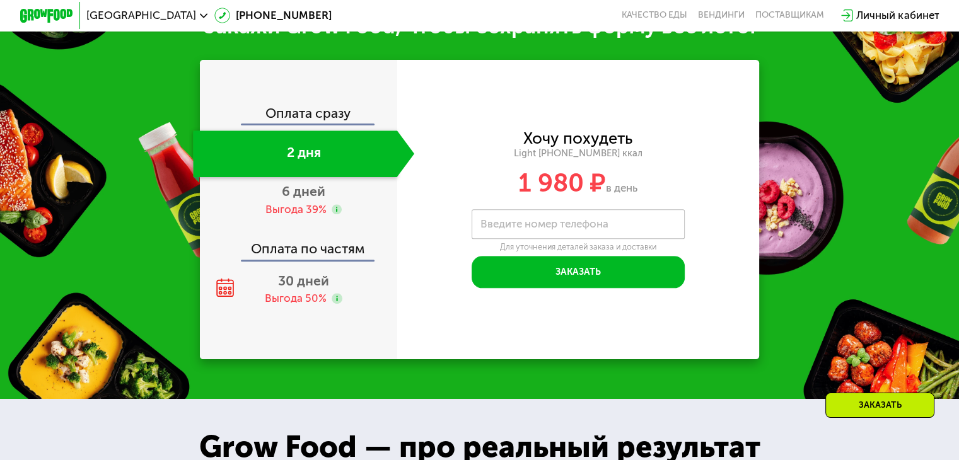
click at [296, 124] on div "Оплата сразу" at bounding box center [299, 115] width 196 height 17
click at [325, 306] on div "Выгода 50%" at bounding box center [304, 298] width 78 height 14
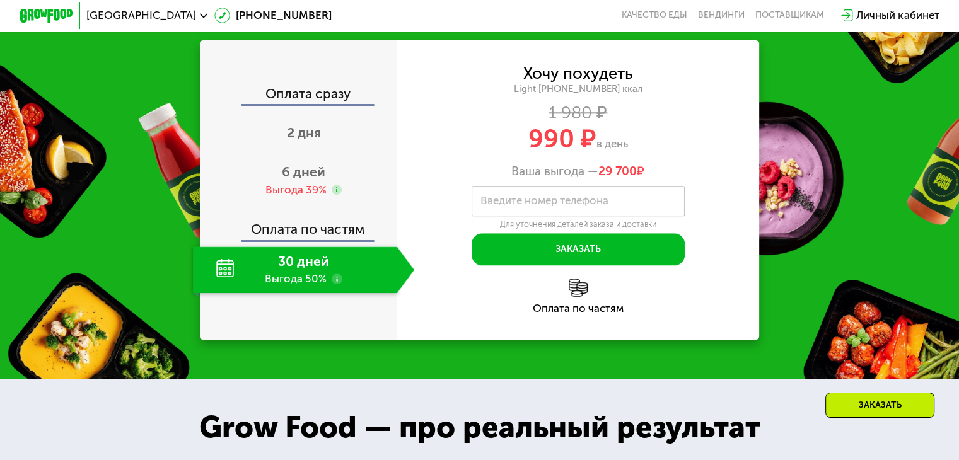
scroll to position [1528, 0]
